Goal: Find contact information: Find contact information

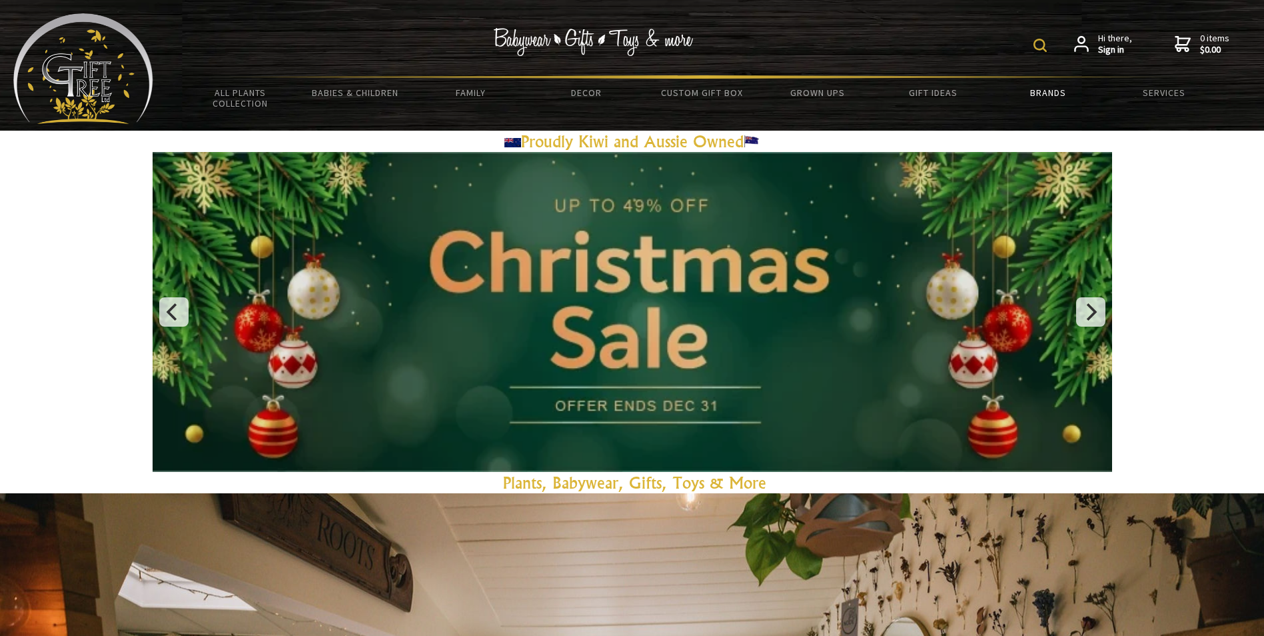
click at [1059, 90] on link "Brands" at bounding box center [1048, 93] width 115 height 28
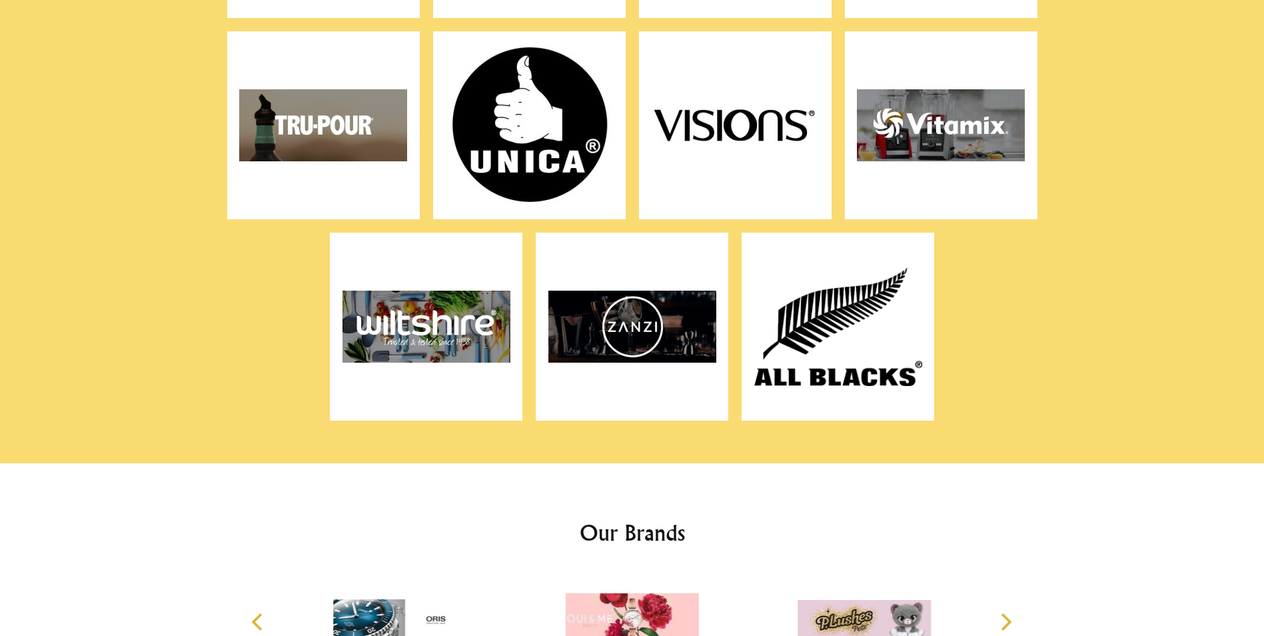
scroll to position [8985, 0]
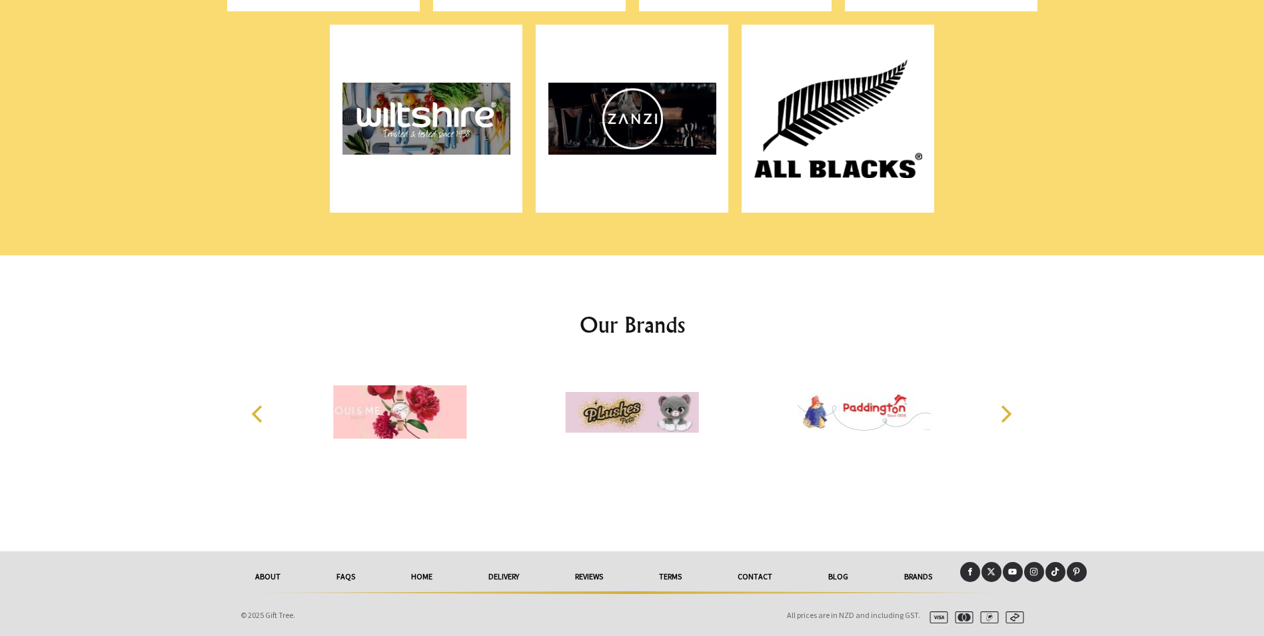
click at [763, 578] on link "Contact" at bounding box center [755, 576] width 91 height 29
